Goal: Answer question/provide support: Share knowledge or assist other users

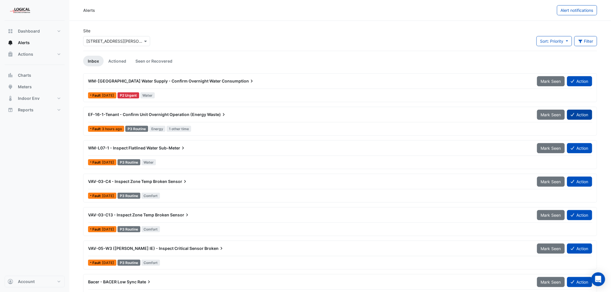
click at [578, 115] on button "Action" at bounding box center [579, 115] width 25 height 10
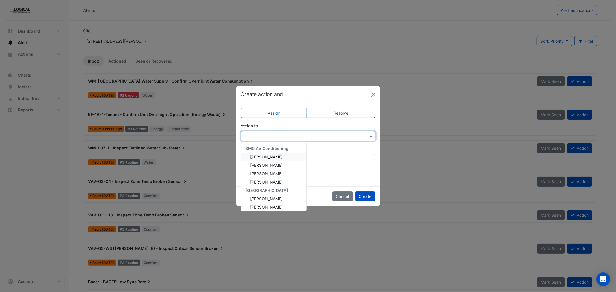
click at [334, 135] on input "text" at bounding box center [302, 136] width 117 height 6
click at [263, 197] on span "[PERSON_NAME]" at bounding box center [266, 196] width 33 height 5
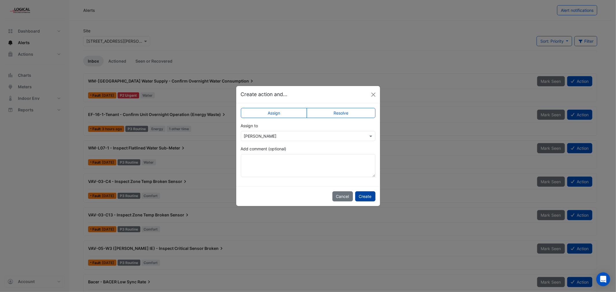
click at [365, 195] on button "Create" at bounding box center [365, 197] width 20 height 10
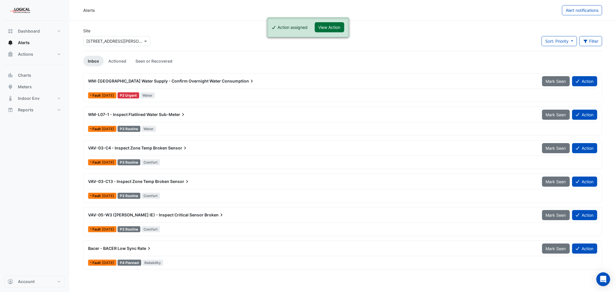
click at [324, 29] on button "View Action" at bounding box center [329, 27] width 29 height 10
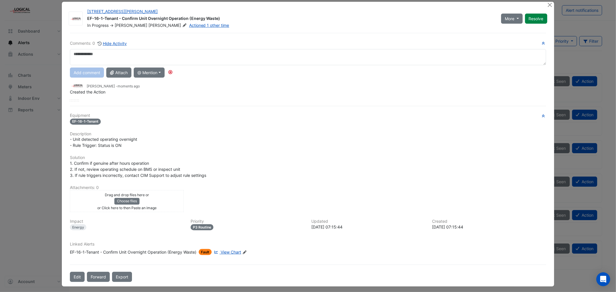
scroll to position [9, 0]
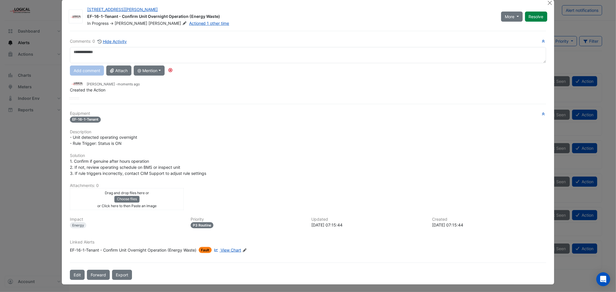
click at [227, 248] on span "View Chart" at bounding box center [231, 250] width 21 height 5
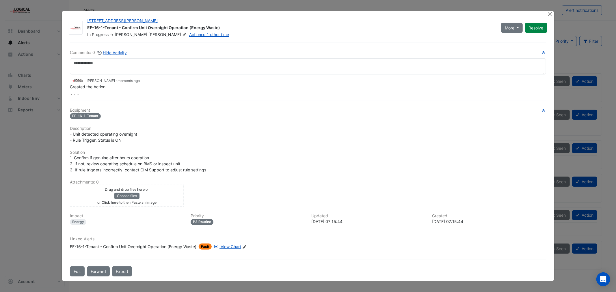
scroll to position [0, 0]
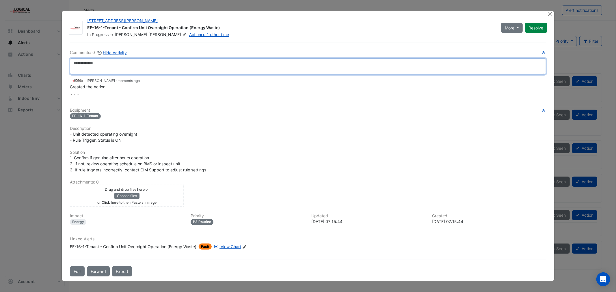
click at [82, 67] on textarea at bounding box center [308, 66] width 476 height 16
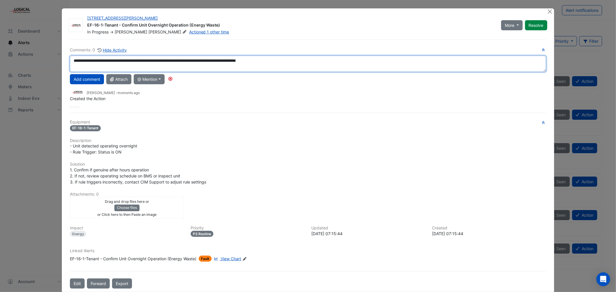
type textarea "**********"
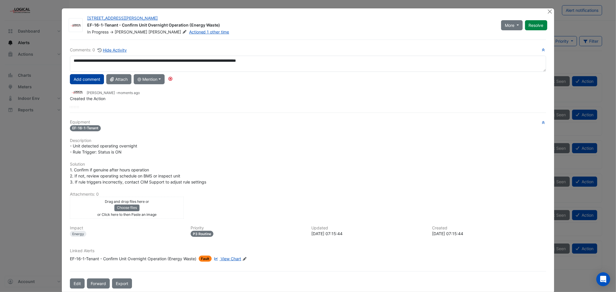
click at [83, 78] on button "Add comment" at bounding box center [87, 79] width 34 height 10
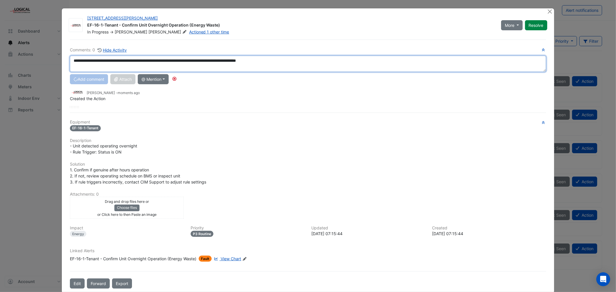
drag, startPoint x: 272, startPoint y: 61, endPoint x: 65, endPoint y: 61, distance: 207.1
click at [66, 61] on div "**********" at bounding box center [307, 64] width 483 height 16
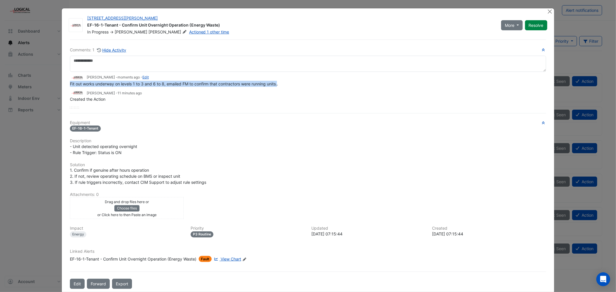
drag, startPoint x: 252, startPoint y: 97, endPoint x: 66, endPoint y: 82, distance: 186.7
click at [66, 82] on div "Comments: 1 Hide Activity [PERSON_NAME] - moments ago - Edit Fit out works unde…" at bounding box center [307, 165] width 483 height 250
drag, startPoint x: 216, startPoint y: 24, endPoint x: 85, endPoint y: 25, distance: 131.2
click at [87, 25] on div "EF-16-1-Tenant - Confirm Unit Overnight Operation (Energy Waste)" at bounding box center [290, 25] width 407 height 7
copy div "EF-16-1-Tenant - Confirm Unit Overnight Operation (Energy Waste)"
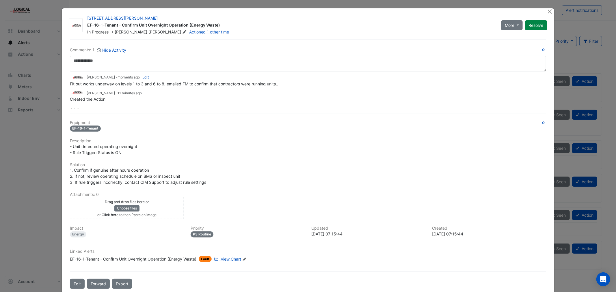
click at [259, 137] on div "Equipment EF-16-1-Tenant Description - Unit detected operating overnight - Rule…" at bounding box center [308, 193] width 476 height 147
drag, startPoint x: 217, startPoint y: 25, endPoint x: 85, endPoint y: 27, distance: 132.3
click at [87, 27] on div "EF-16-1-Tenant - Confirm Unit Overnight Operation (Energy Waste)" at bounding box center [290, 25] width 407 height 7
copy div "EF-16-1-Tenant - Confirm Unit Overnight Operation (Energy Waste)"
click at [547, 12] on button "Close" at bounding box center [550, 11] width 6 height 6
